Goal: Information Seeking & Learning: Find specific fact

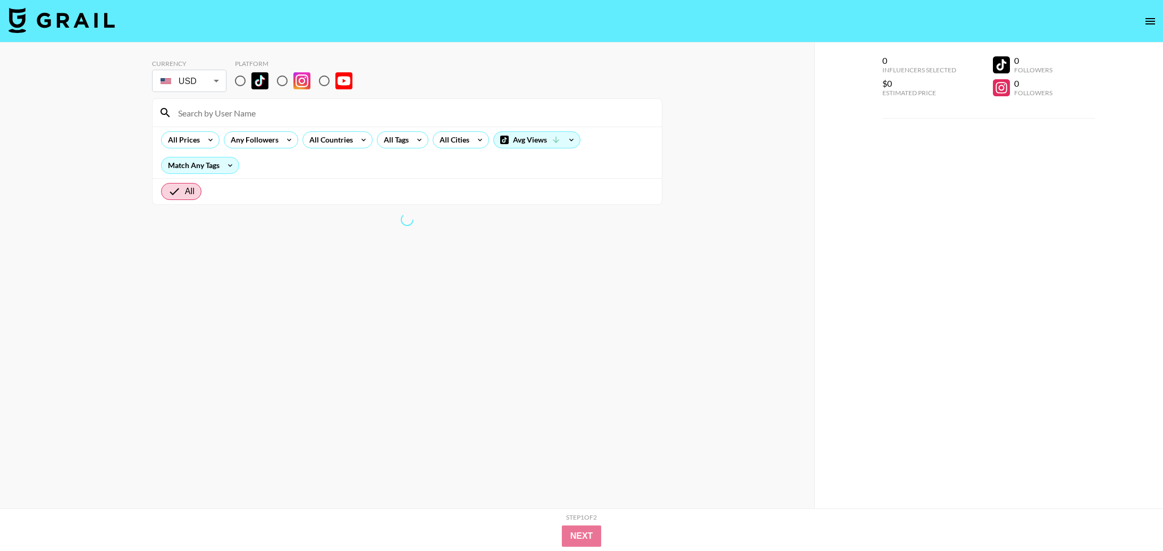
click at [230, 113] on input at bounding box center [414, 112] width 484 height 17
paste input "rahulmehmi3"
type input "rahulmehmi3"
click at [181, 193] on input "All" at bounding box center [176, 191] width 17 height 13
click at [235, 113] on input "rahulmehmi3" at bounding box center [414, 112] width 484 height 17
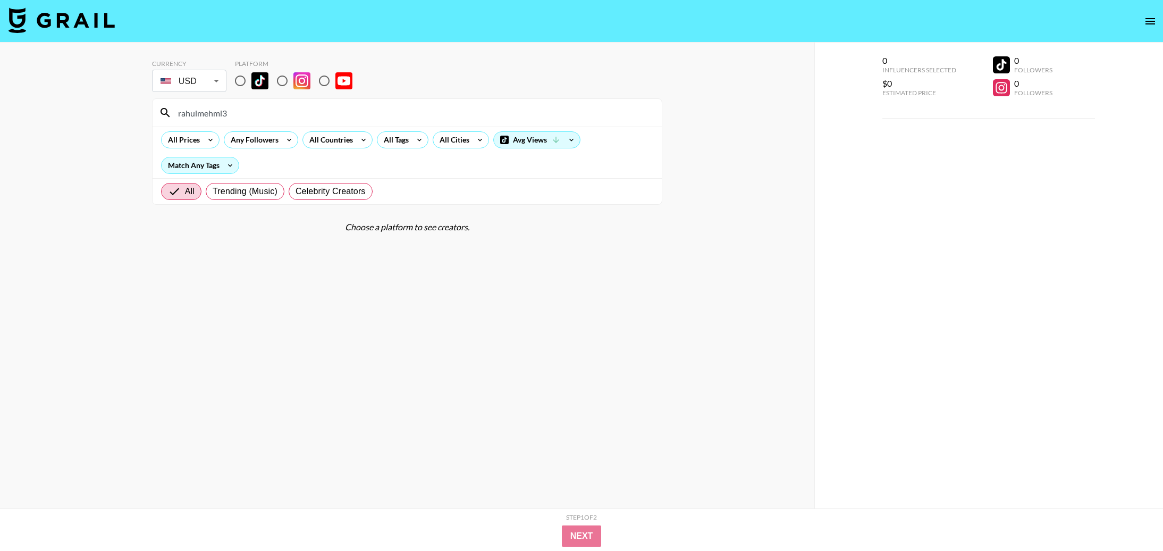
click at [61, 18] on img at bounding box center [62, 20] width 106 height 26
click at [247, 113] on input at bounding box center [414, 112] width 484 height 17
paste input "rahulmehmi3"
type input "rahulmehmi3"
click at [243, 81] on input "radio" at bounding box center [240, 81] width 22 height 22
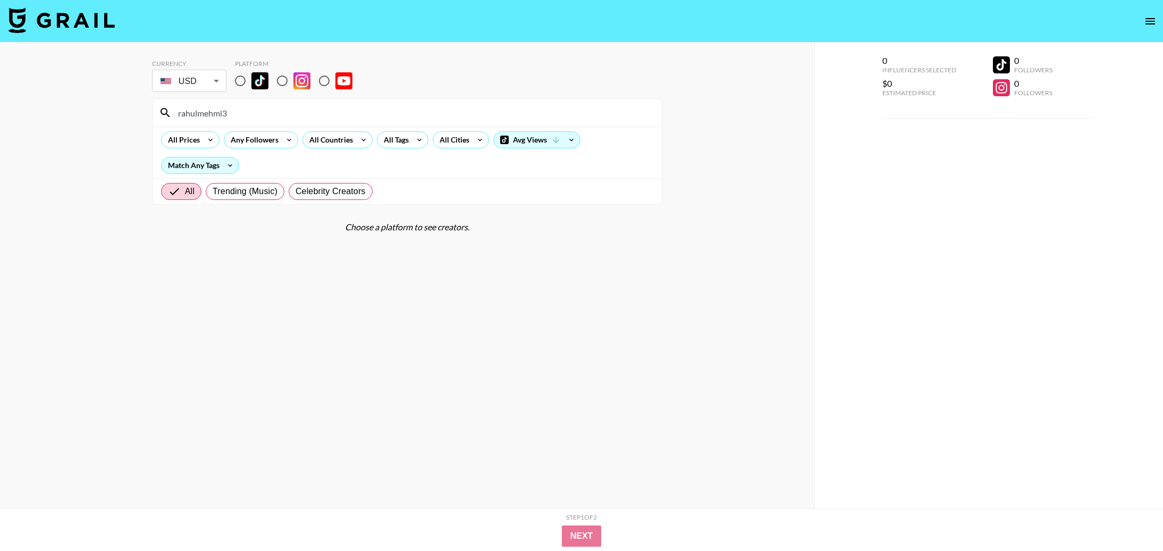
radio input "true"
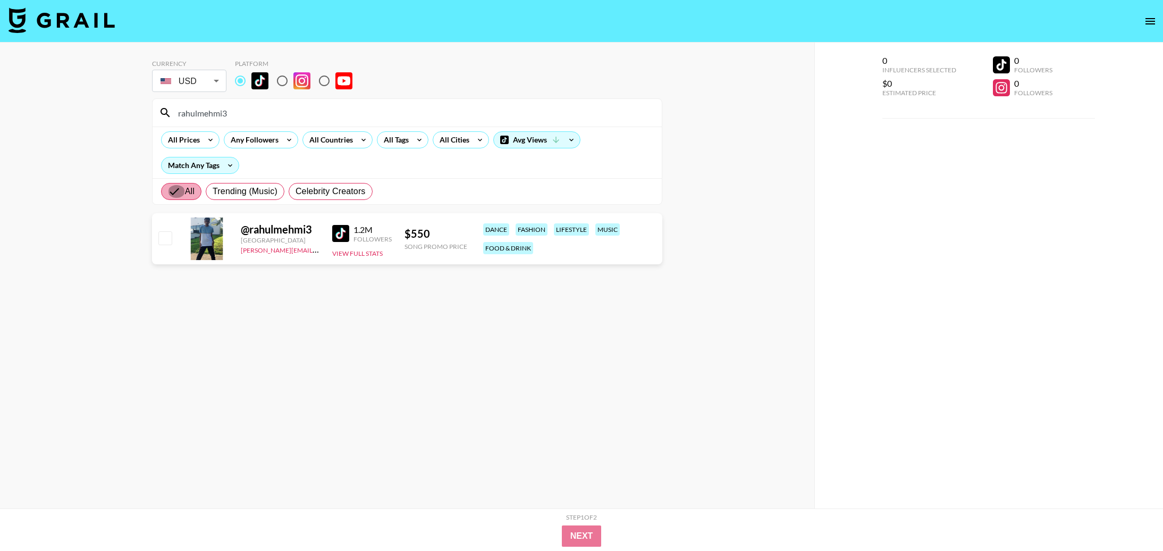
click at [182, 189] on input "All" at bounding box center [176, 191] width 17 height 13
click at [172, 194] on input "All" at bounding box center [176, 191] width 17 height 13
click at [281, 79] on input "radio" at bounding box center [282, 80] width 22 height 22
radio input "true"
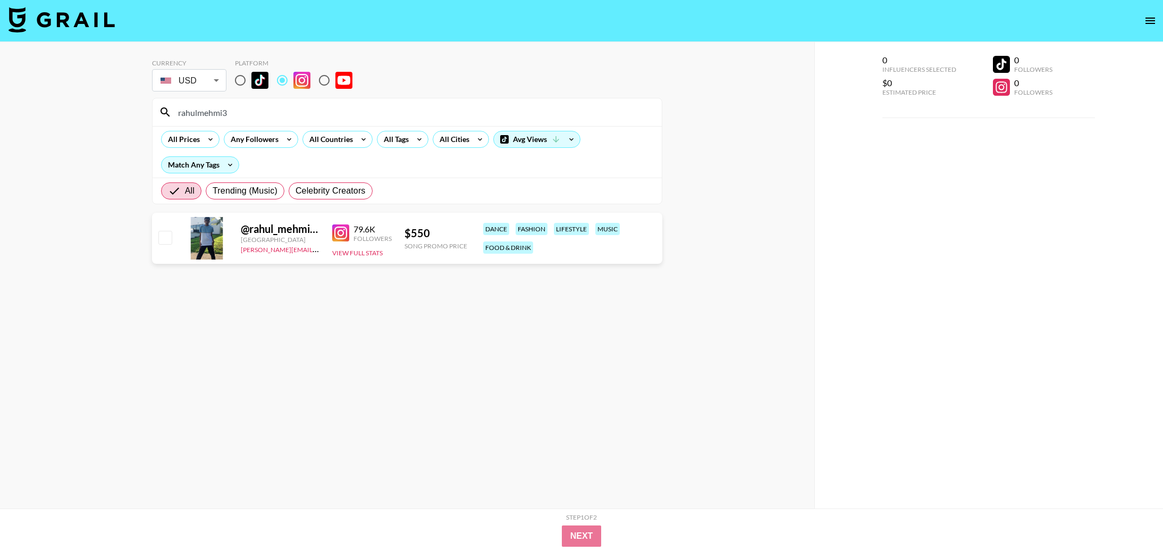
click at [245, 81] on input "radio" at bounding box center [240, 80] width 22 height 22
radio input "true"
click at [322, 82] on input "radio" at bounding box center [324, 80] width 22 height 22
radio input "true"
click at [240, 79] on input "radio" at bounding box center [240, 80] width 22 height 22
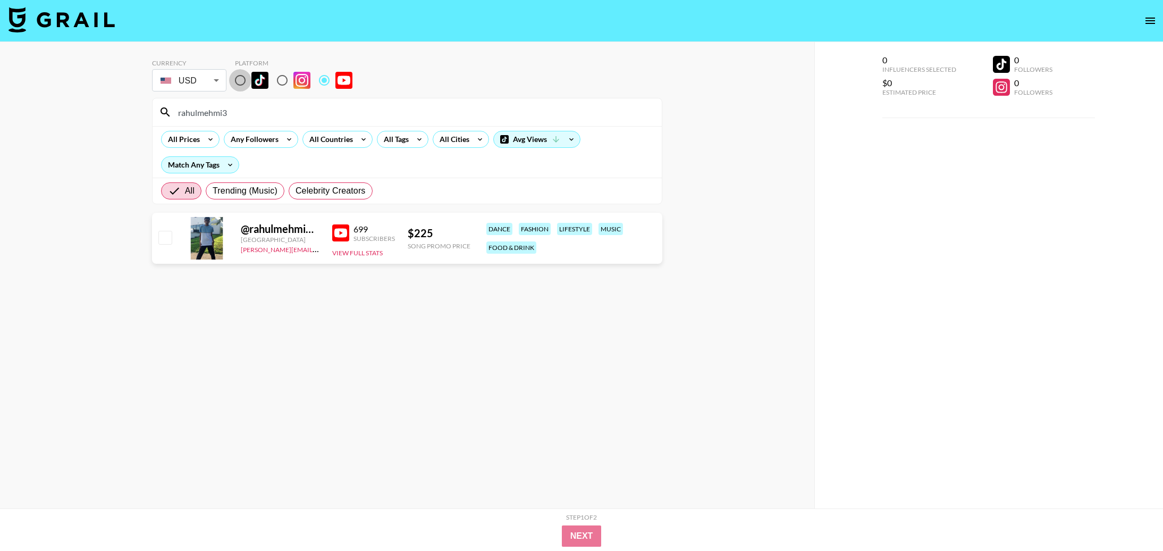
radio input "true"
click at [239, 110] on input "rahulmehmi3" at bounding box center [414, 112] width 484 height 17
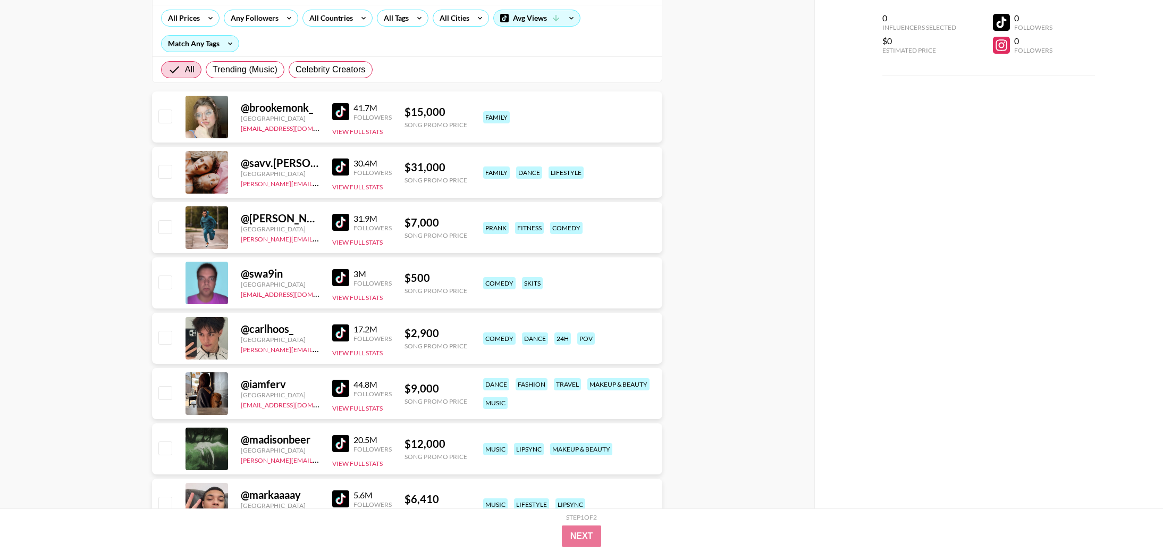
scroll to position [145, 0]
